Goal: Transaction & Acquisition: Book appointment/travel/reservation

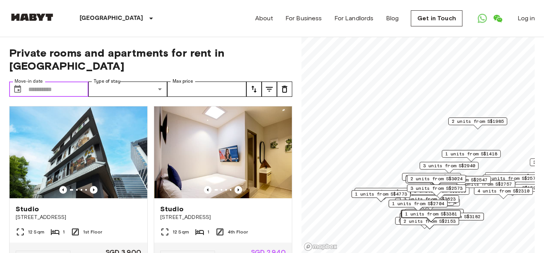
click at [66, 81] on input "Move-in date" at bounding box center [58, 88] width 60 height 15
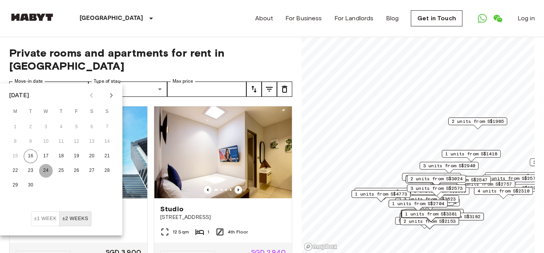
click at [42, 173] on button "24" at bounding box center [46, 171] width 14 height 14
type input "**********"
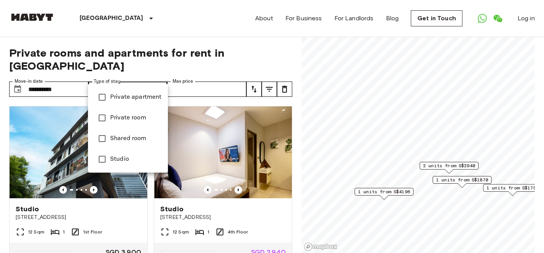
click at [193, 81] on div at bounding box center [272, 126] width 544 height 253
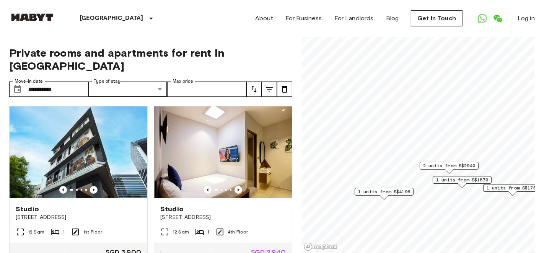
click at [289, 55] on span "Private rooms and apartments for rent in Singapore" at bounding box center [150, 59] width 283 height 26
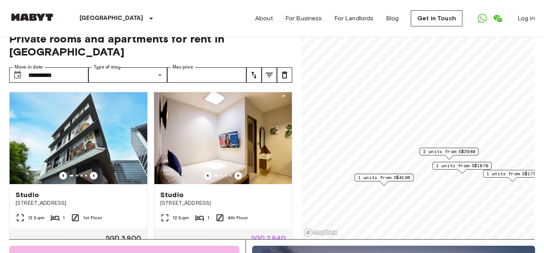
scroll to position [13, 0]
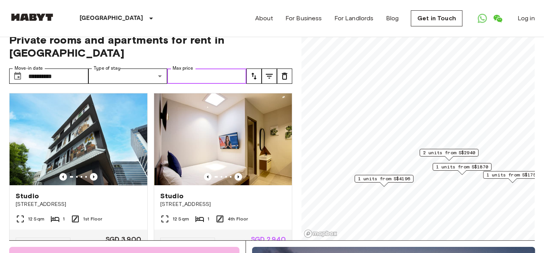
click at [218, 68] on input "Max price" at bounding box center [206, 75] width 79 height 15
type input "****"
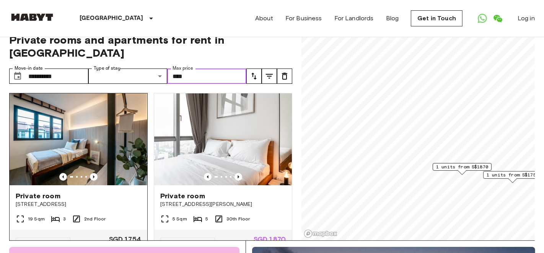
click at [89, 130] on img at bounding box center [79, 139] width 138 height 92
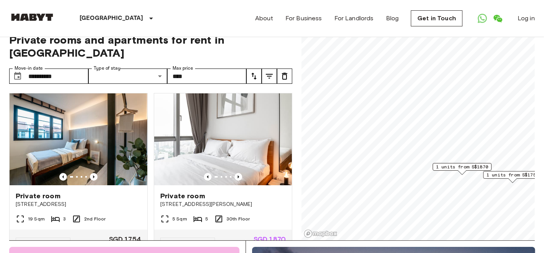
scroll to position [18, 0]
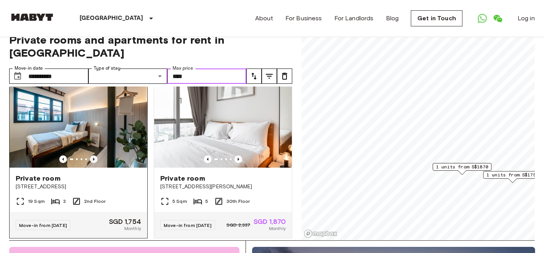
click at [94, 155] on icon "Previous image" at bounding box center [94, 159] width 8 height 8
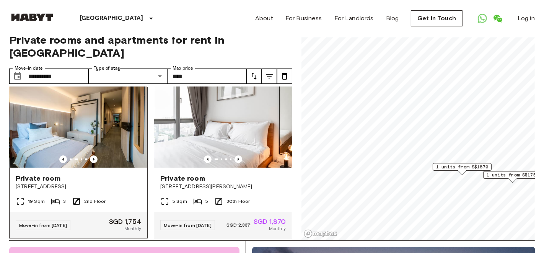
click at [43, 174] on span "Private room" at bounding box center [38, 178] width 45 height 9
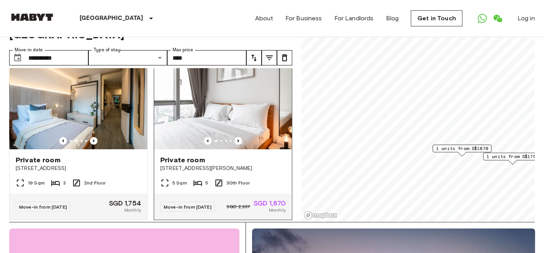
scroll to position [22, 0]
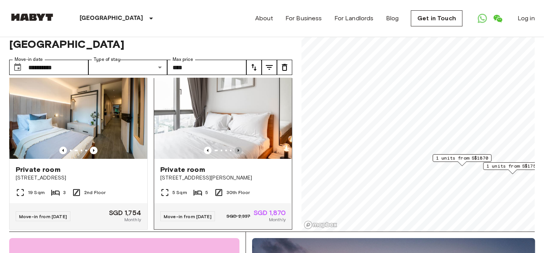
click at [236, 146] on icon "Previous image" at bounding box center [238, 150] width 8 height 8
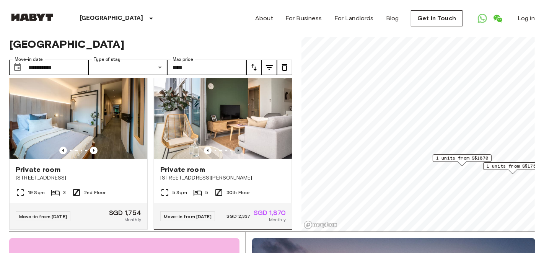
click at [236, 146] on icon "Previous image" at bounding box center [238, 150] width 8 height 8
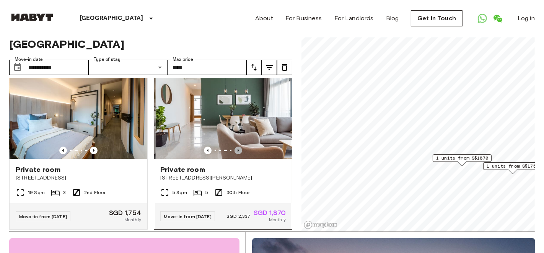
click at [236, 146] on icon "Previous image" at bounding box center [238, 150] width 8 height 8
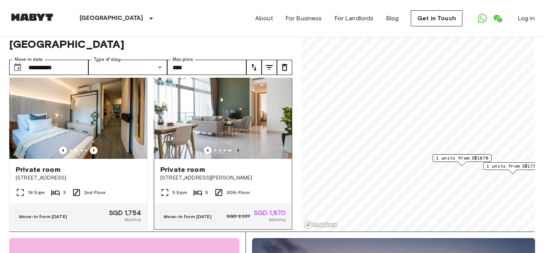
click at [236, 146] on icon "Previous image" at bounding box center [238, 150] width 8 height 8
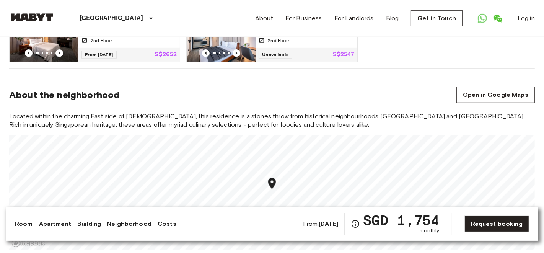
scroll to position [440, 0]
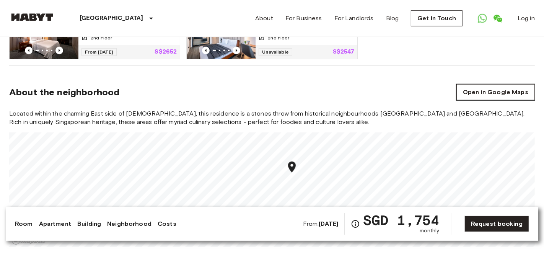
click at [501, 94] on link "Open in Google Maps" at bounding box center [495, 92] width 78 height 16
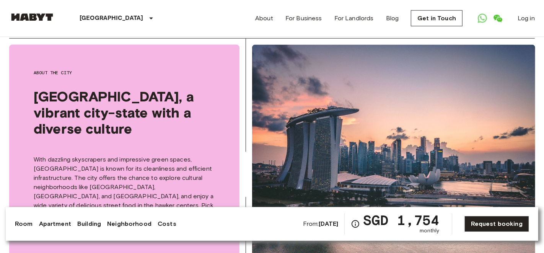
scroll to position [957, 0]
